Goal: Contribute content: Add original content to the website for others to see

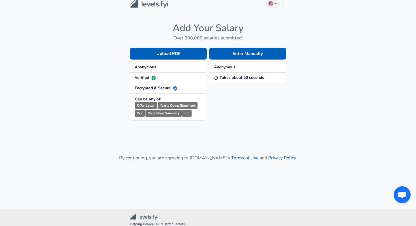
scroll to position [5, 0]
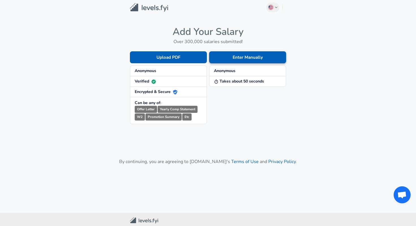
click at [264, 58] on button "Enter Manually" at bounding box center [247, 57] width 77 height 12
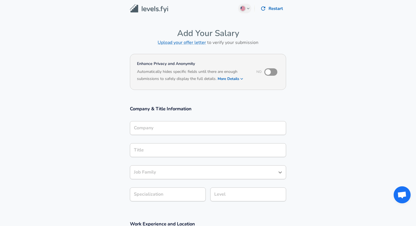
scroll to position [3, 0]
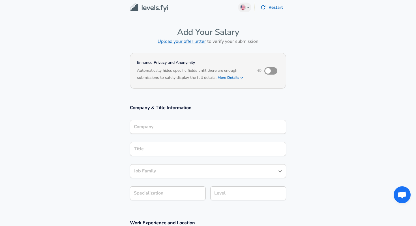
click at [207, 122] on input "Company" at bounding box center [208, 126] width 151 height 9
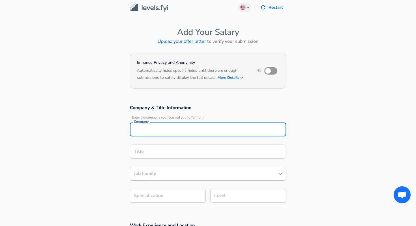
scroll to position [9, 0]
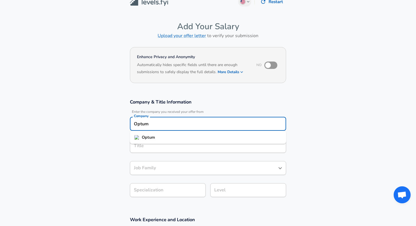
type input "Optum"
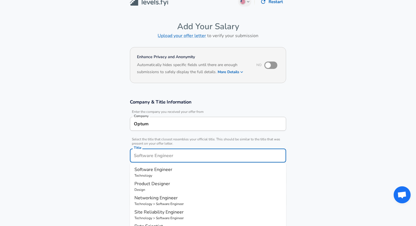
click at [185, 149] on div "Title" at bounding box center [208, 155] width 156 height 14
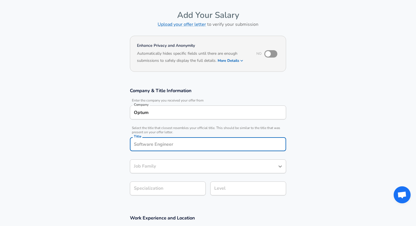
click at [165, 112] on input "Optum" at bounding box center [208, 112] width 151 height 9
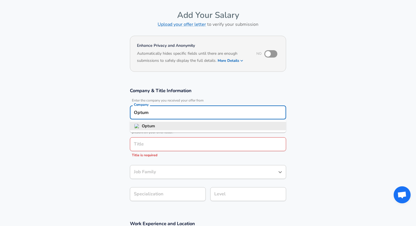
click at [165, 126] on li "Optum" at bounding box center [208, 126] width 156 height 8
click at [158, 144] on input "Title" at bounding box center [208, 144] width 151 height 9
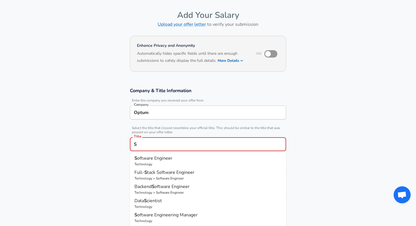
click at [148, 155] on span "oftware Engineer" at bounding box center [154, 158] width 35 height 6
type input "Software Engineer"
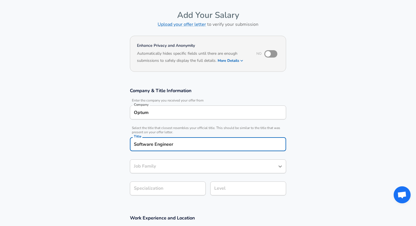
type input "Software Engineer"
click at [153, 170] on div "Software Engineer Job Family" at bounding box center [208, 166] width 156 height 14
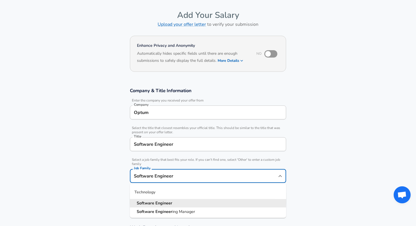
scroll to position [31, 0]
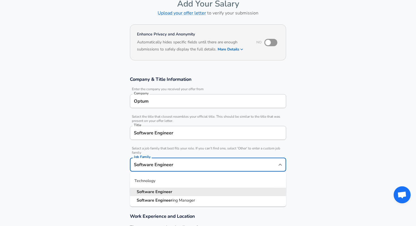
click at [154, 190] on strong "Software" at bounding box center [146, 192] width 19 height 6
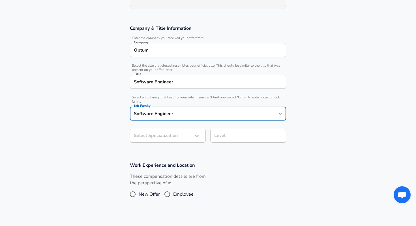
click at [165, 138] on body "English ([GEOGRAPHIC_DATA]) Change Restart Add Your Salary Upload your offer le…" at bounding box center [208, 31] width 416 height 226
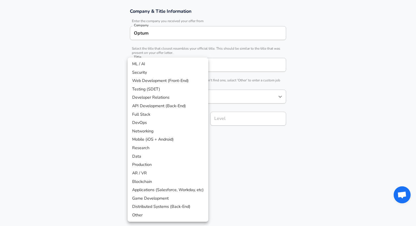
click at [159, 121] on li "DevOps" at bounding box center [168, 122] width 81 height 8
type input "DevOps"
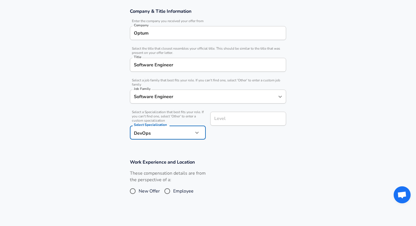
click at [244, 120] on input "Level" at bounding box center [248, 118] width 71 height 9
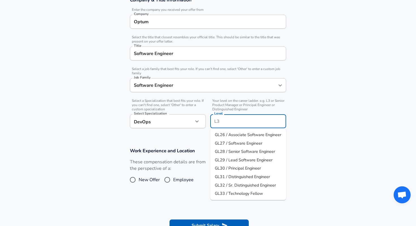
click at [240, 136] on span "GL26 / Associate Software Engineer" at bounding box center [248, 135] width 67 height 6
type input "GL26 / Associate Software Engineer"
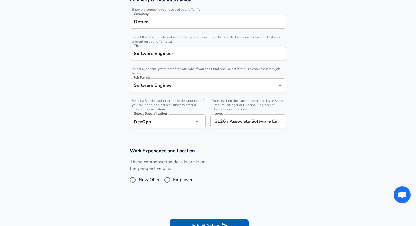
click at [175, 180] on span "Employee" at bounding box center [183, 179] width 20 height 7
click at [173, 180] on input "Employee" at bounding box center [167, 179] width 12 height 9
radio input "true"
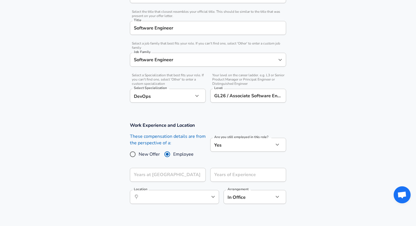
scroll to position [140, 0]
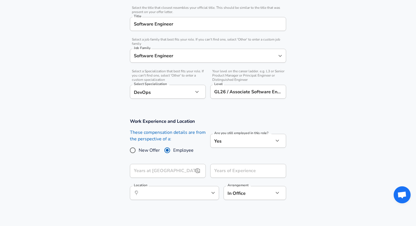
click at [172, 169] on input "Years at [GEOGRAPHIC_DATA]" at bounding box center [161, 171] width 63 height 14
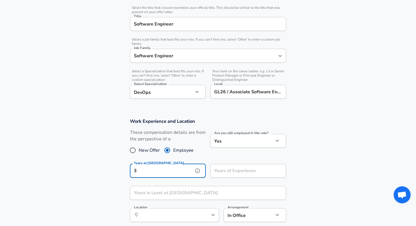
type input "3"
click at [245, 169] on div "Years of Experience Years of Experience" at bounding box center [248, 171] width 76 height 15
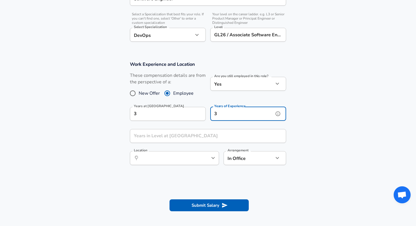
scroll to position [199, 0]
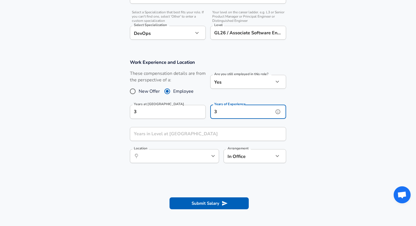
type input "3"
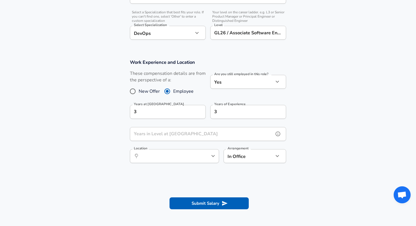
click at [177, 137] on input "Years in Level at [GEOGRAPHIC_DATA]" at bounding box center [202, 134] width 144 height 14
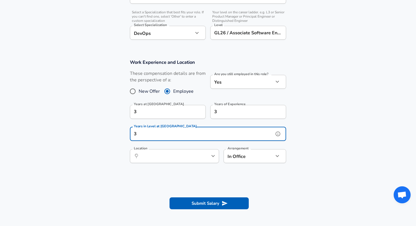
click at [213, 157] on icon "Open" at bounding box center [213, 155] width 7 height 7
type input "3"
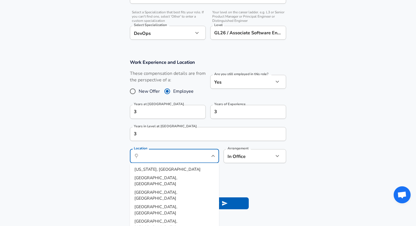
click at [274, 159] on div "In Office office Arrangement" at bounding box center [255, 156] width 63 height 14
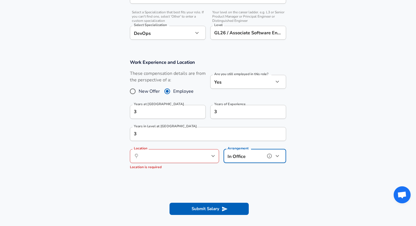
click at [277, 156] on icon "button" at bounding box center [277, 156] width 3 height 2
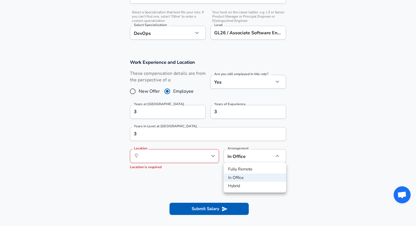
click at [250, 170] on li "Fully Remote" at bounding box center [255, 169] width 63 height 8
type input "remote"
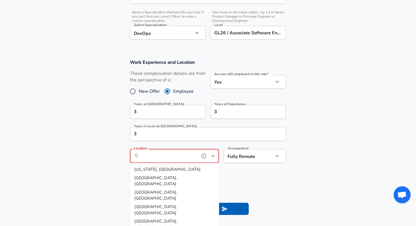
click at [189, 159] on input "Location" at bounding box center [168, 156] width 58 height 9
click at [242, 182] on section at bounding box center [208, 186] width 416 height 11
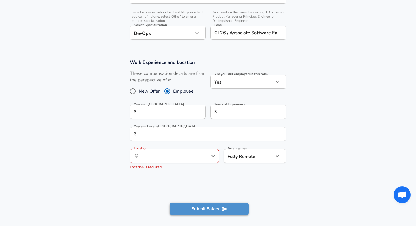
click at [226, 203] on button "Submit Salary" at bounding box center [209, 209] width 79 height 12
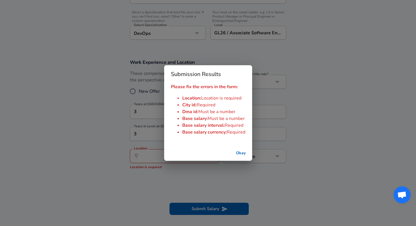
click at [236, 152] on button "Okay" at bounding box center [241, 153] width 18 height 10
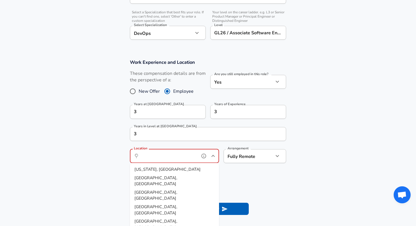
click at [152, 157] on input "Location" at bounding box center [168, 156] width 58 height 9
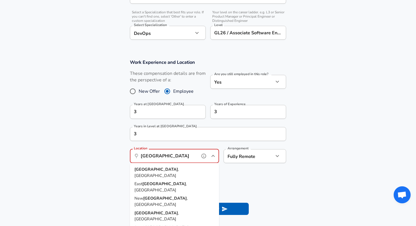
click at [155, 166] on span "[GEOGRAPHIC_DATA] , [GEOGRAPHIC_DATA]" at bounding box center [175, 172] width 80 height 12
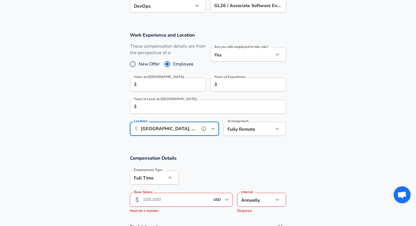
scroll to position [256, 0]
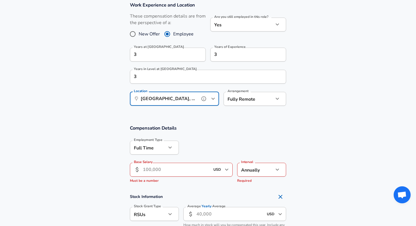
type input "[GEOGRAPHIC_DATA], [GEOGRAPHIC_DATA]"
click at [179, 166] on input "Base Salary" at bounding box center [176, 170] width 67 height 14
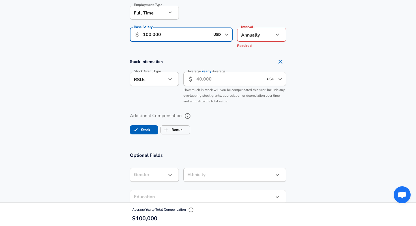
scroll to position [401, 0]
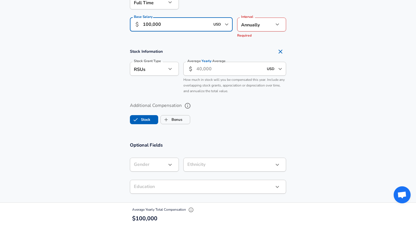
type input "100,000"
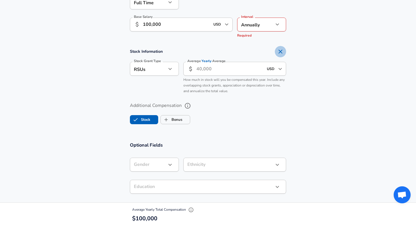
click at [282, 53] on icon "Remove Section" at bounding box center [280, 51] width 7 height 7
checkbox input "false"
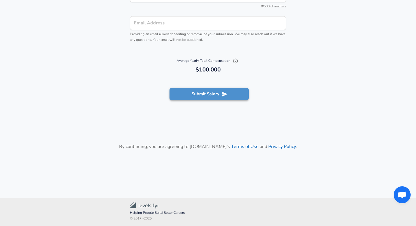
click at [228, 91] on icon "submit" at bounding box center [225, 94] width 6 height 6
